Goal: Task Accomplishment & Management: Manage account settings

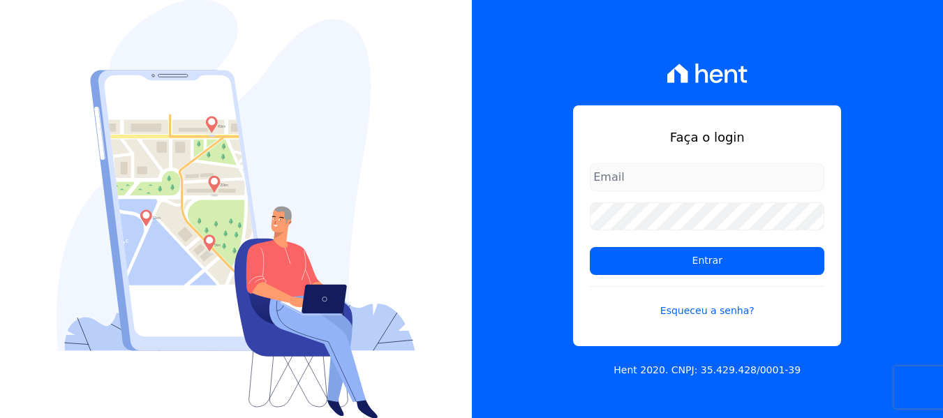
click at [627, 181] on input "email" at bounding box center [707, 177] width 234 height 28
type input "[PERSON_NAME][EMAIL_ADDRESS][DOMAIN_NAME]"
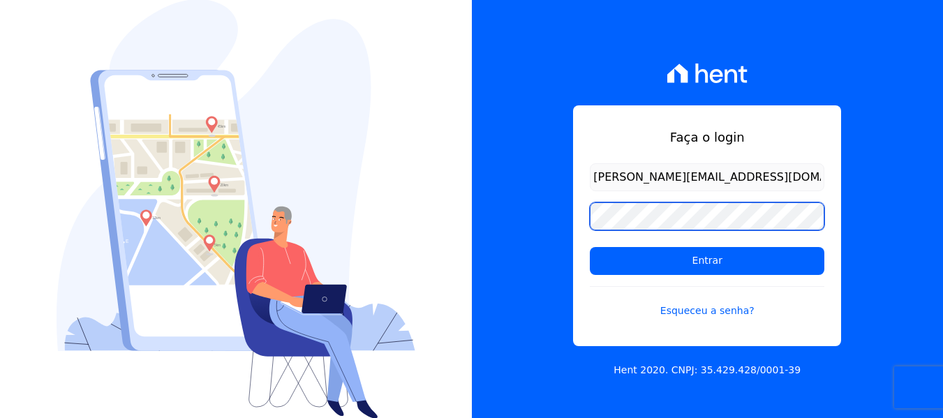
click at [590, 247] on input "Entrar" at bounding box center [707, 261] width 234 height 28
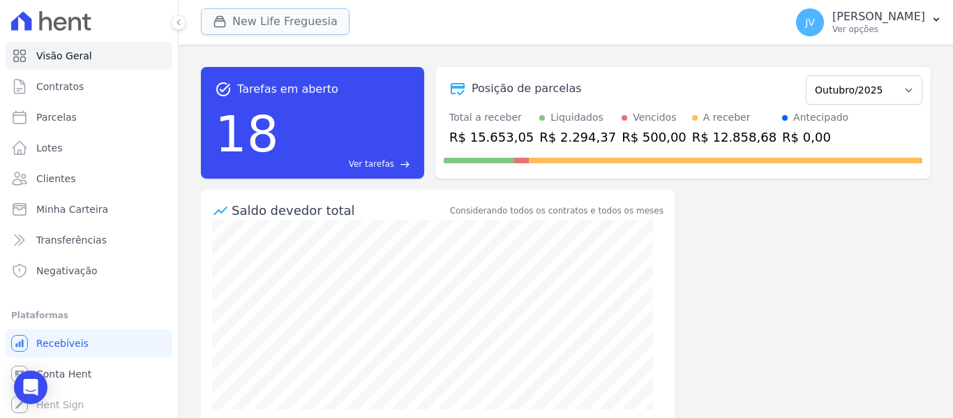
click at [289, 30] on button "New Life Freguesia" at bounding box center [275, 21] width 149 height 27
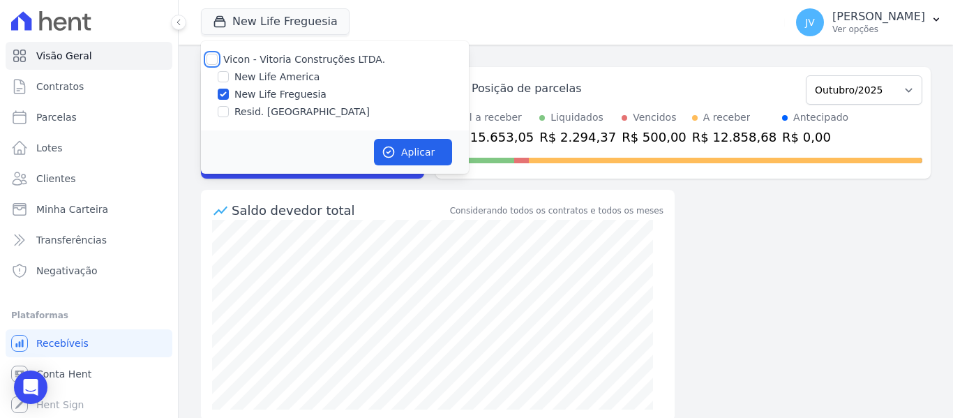
click at [212, 54] on input "Vicon - Vitoria Construções LTDA." at bounding box center [212, 59] width 11 height 11
checkbox input "true"
click at [426, 154] on button "Aplicar" at bounding box center [413, 152] width 78 height 27
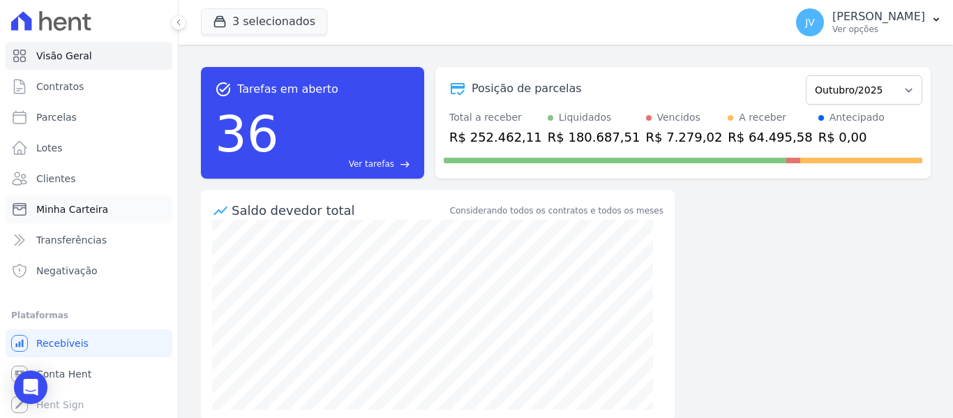
click at [61, 201] on link "Minha Carteira" at bounding box center [89, 209] width 167 height 28
